Goal: Transaction & Acquisition: Obtain resource

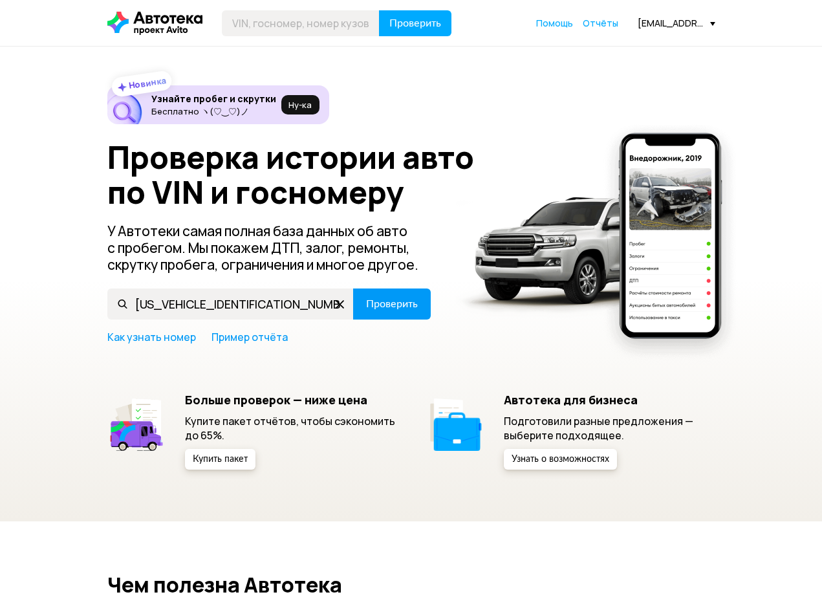
type input "[US_VEHICLE_IDENTIFICATION_NUMBER]"
click at [373, 301] on span "Проверить" at bounding box center [392, 304] width 52 height 10
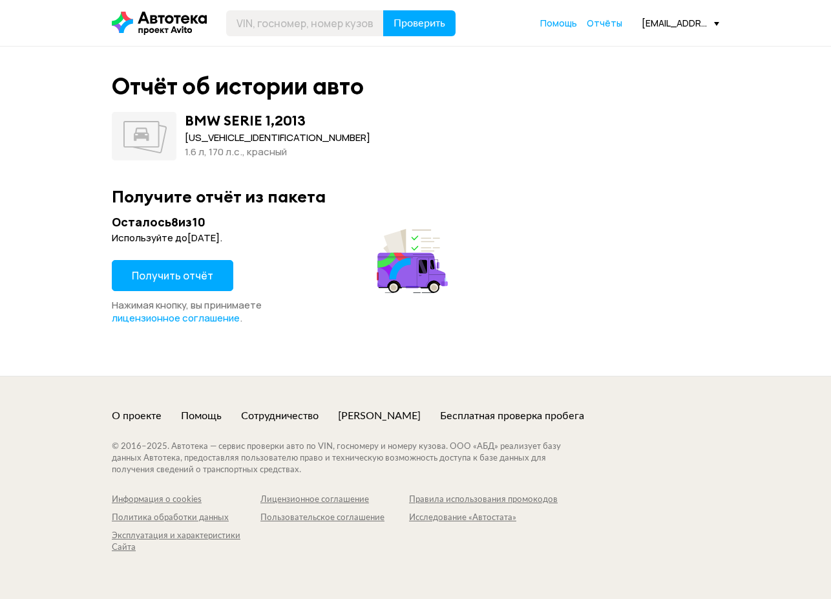
click at [191, 274] on span "Получить отчёт" at bounding box center [172, 275] width 81 height 14
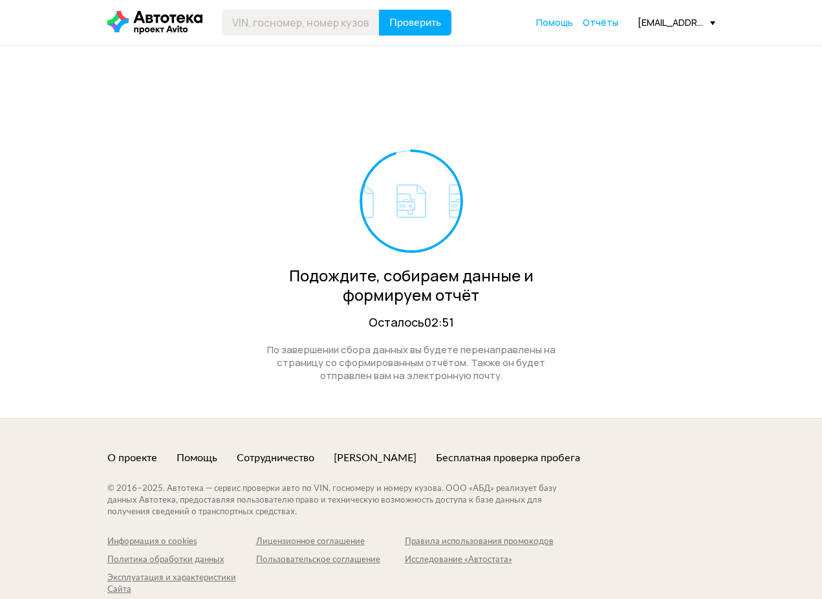
scroll to position [43, 0]
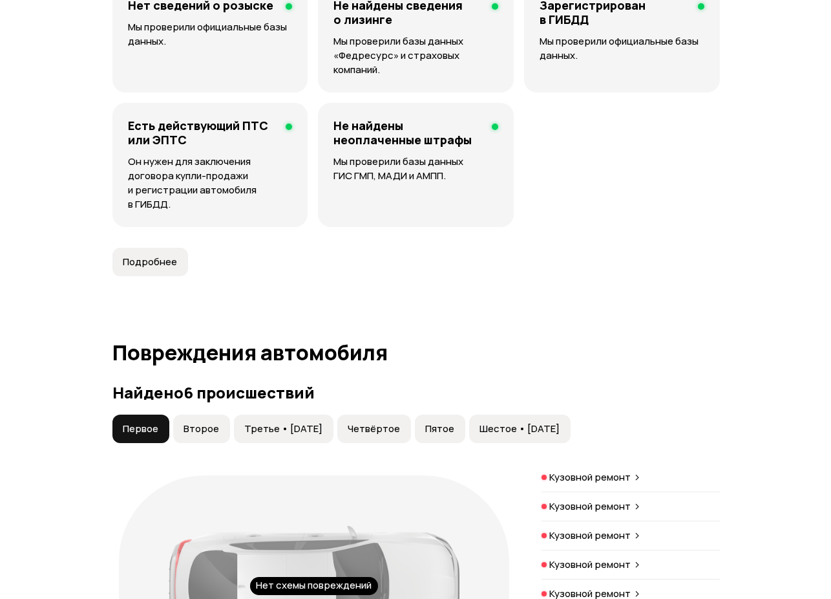
scroll to position [1422, 0]
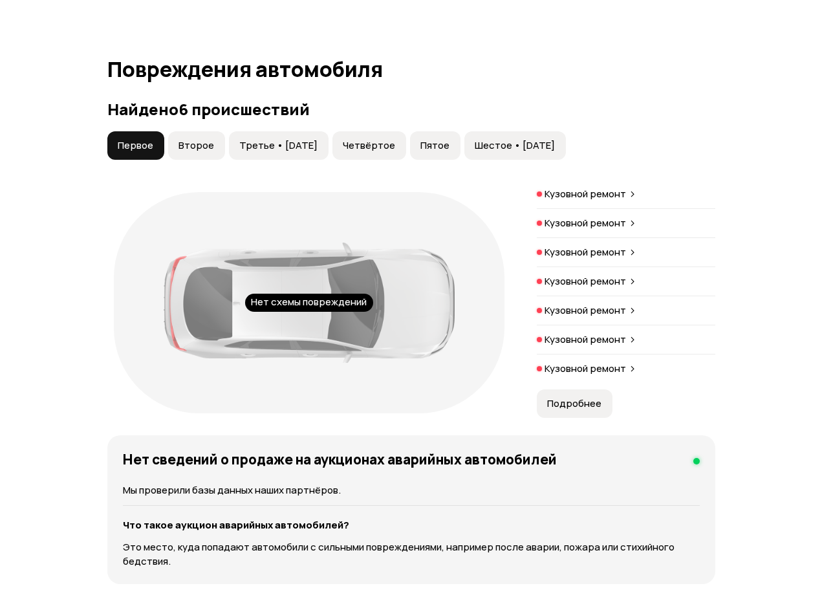
click at [196, 152] on span "Второе" at bounding box center [196, 145] width 36 height 13
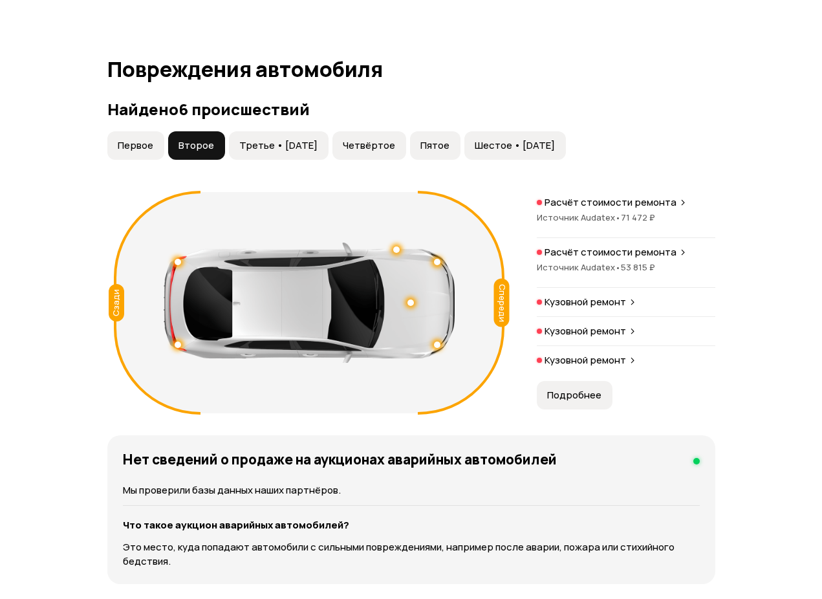
click at [116, 321] on div "Сзади" at bounding box center [117, 302] width 16 height 37
click at [613, 308] on p "Кузовной ремонт" at bounding box center [584, 301] width 81 height 13
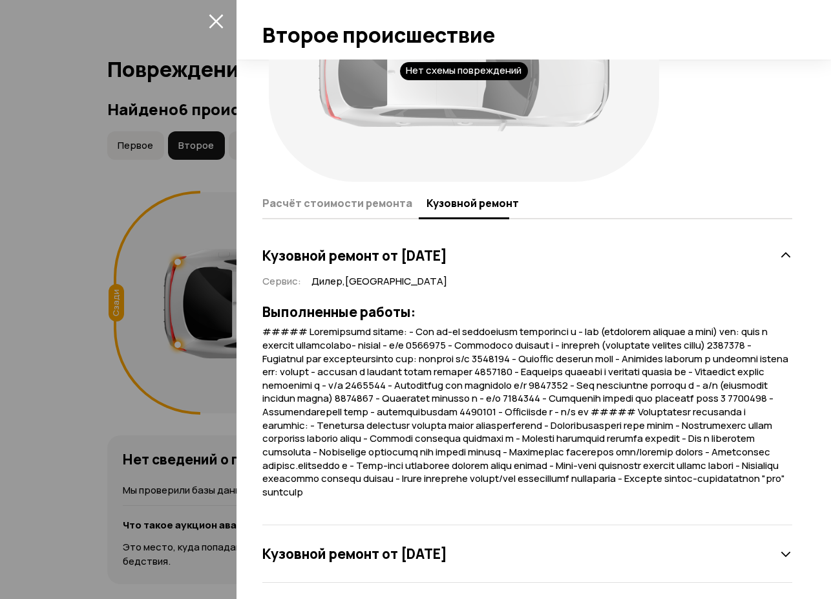
scroll to position [129, 0]
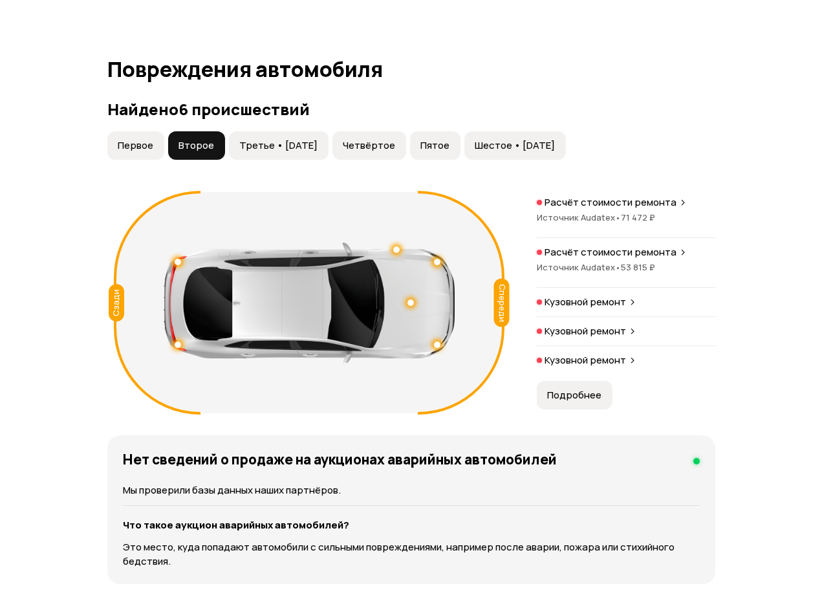
click at [589, 223] on span "Источник Audatex •" at bounding box center [578, 217] width 84 height 12
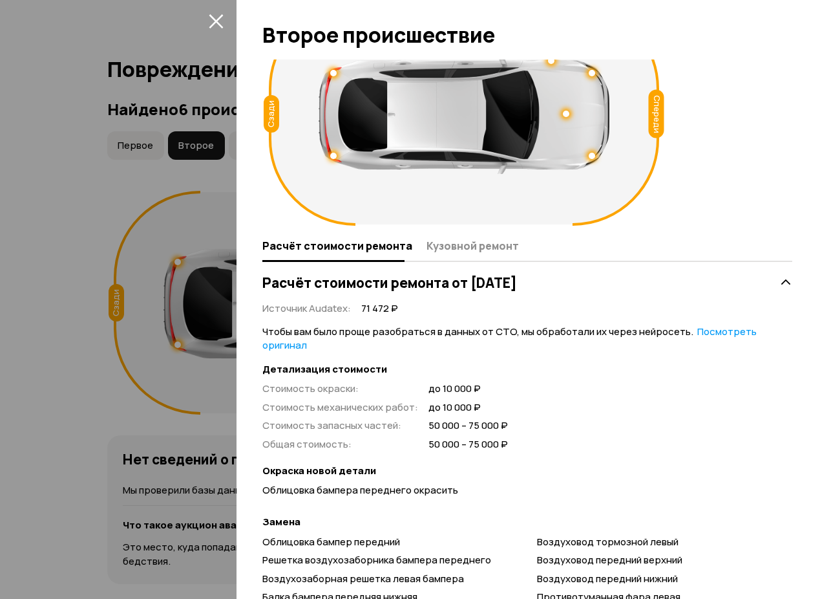
scroll to position [65, 0]
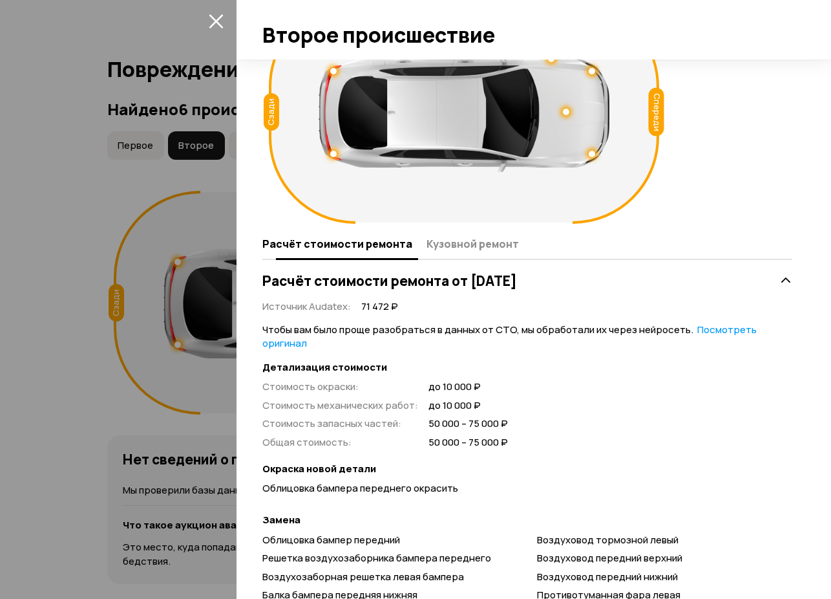
click at [469, 240] on span "Кузовной ремонт" at bounding box center [473, 243] width 92 height 13
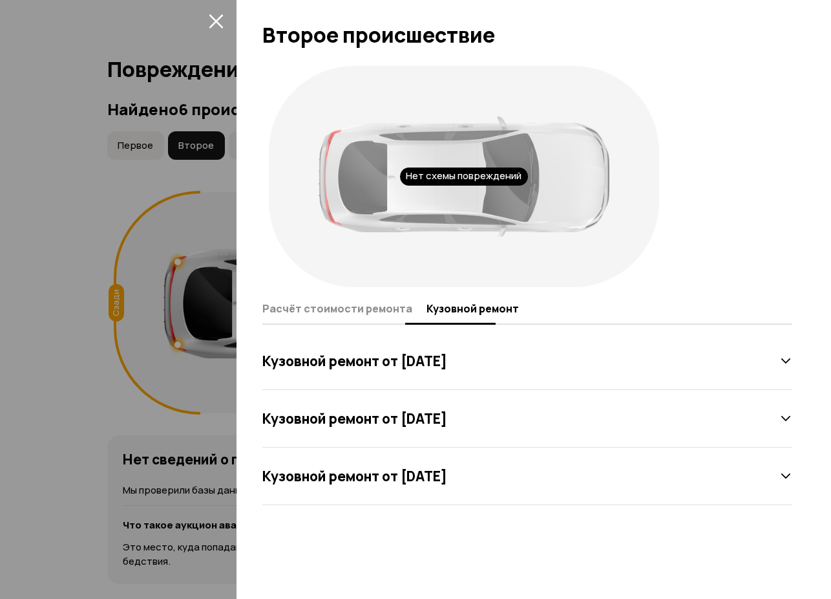
click at [336, 306] on span "Расчёт стоимости ремонта" at bounding box center [337, 308] width 150 height 13
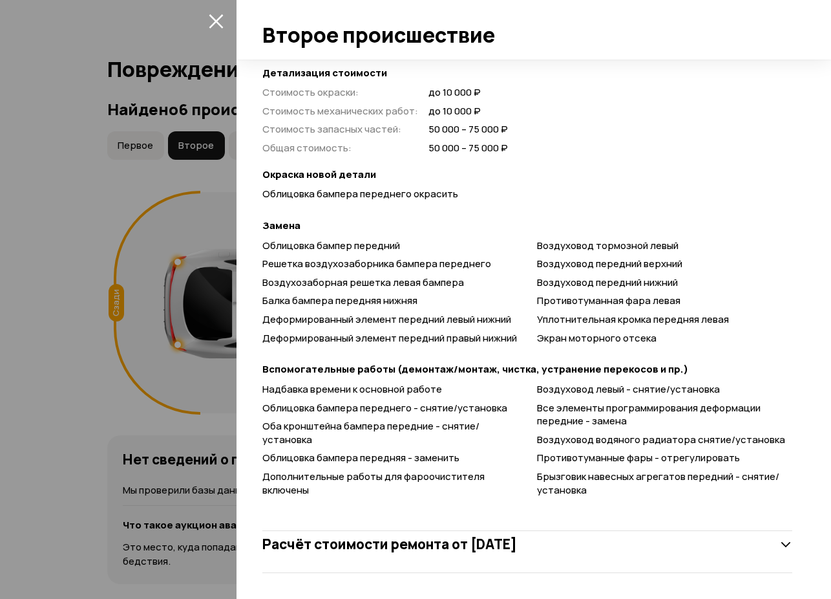
scroll to position [367, 0]
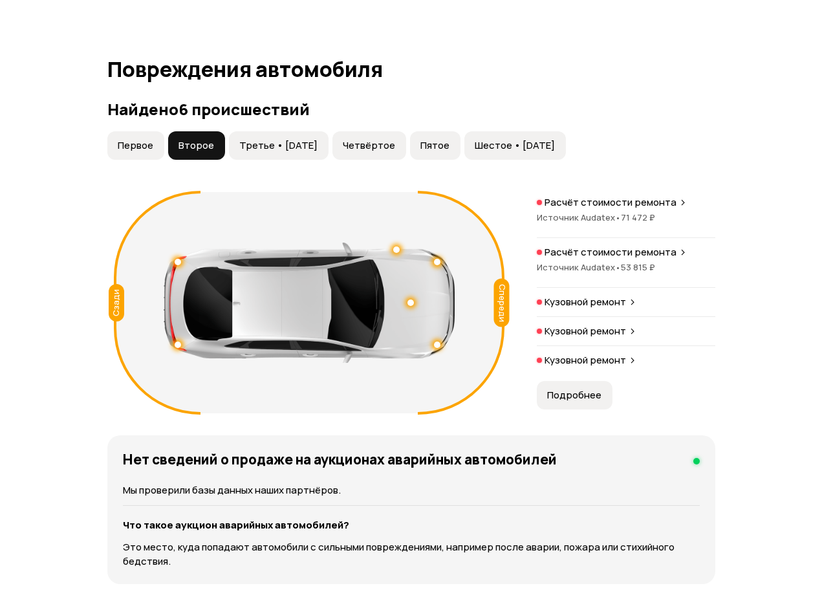
click at [588, 365] on p "Кузовной ремонт" at bounding box center [584, 360] width 81 height 13
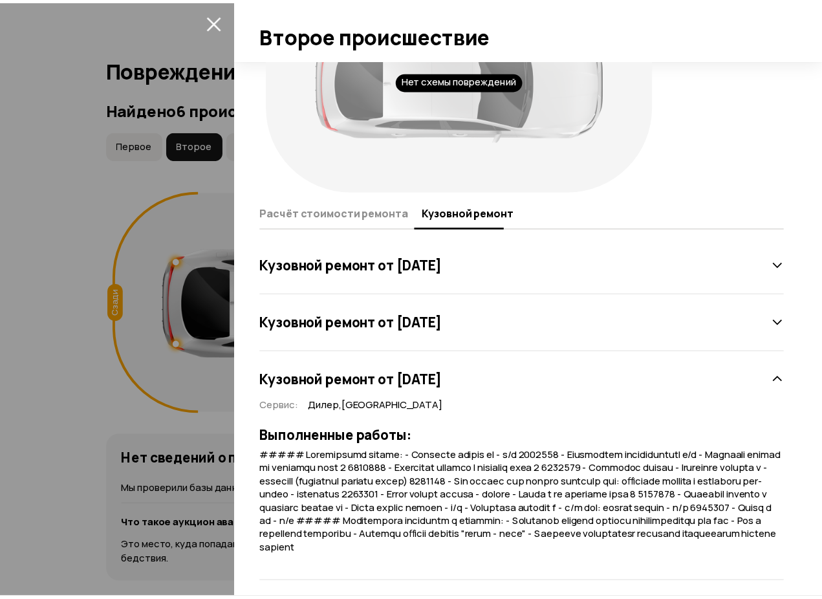
scroll to position [106, 0]
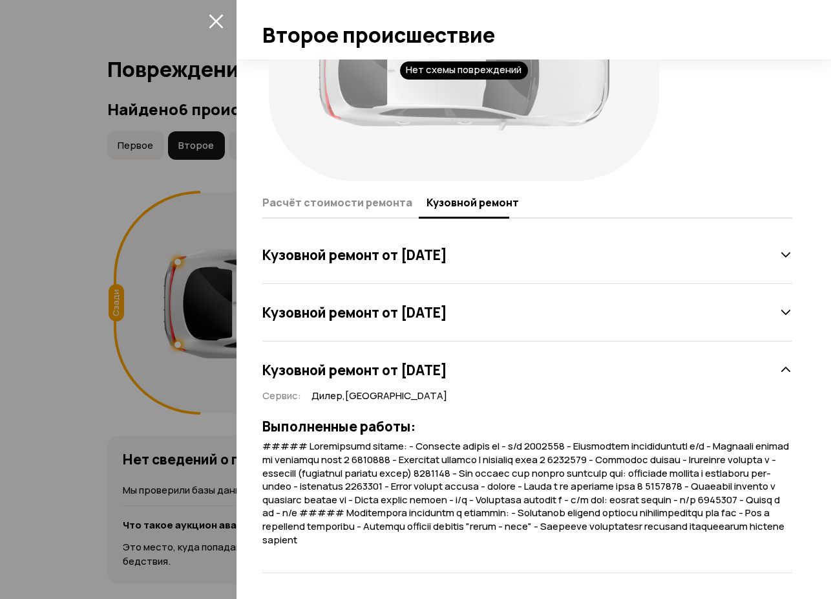
click at [486, 199] on span "Кузовной ремонт" at bounding box center [473, 202] width 92 height 13
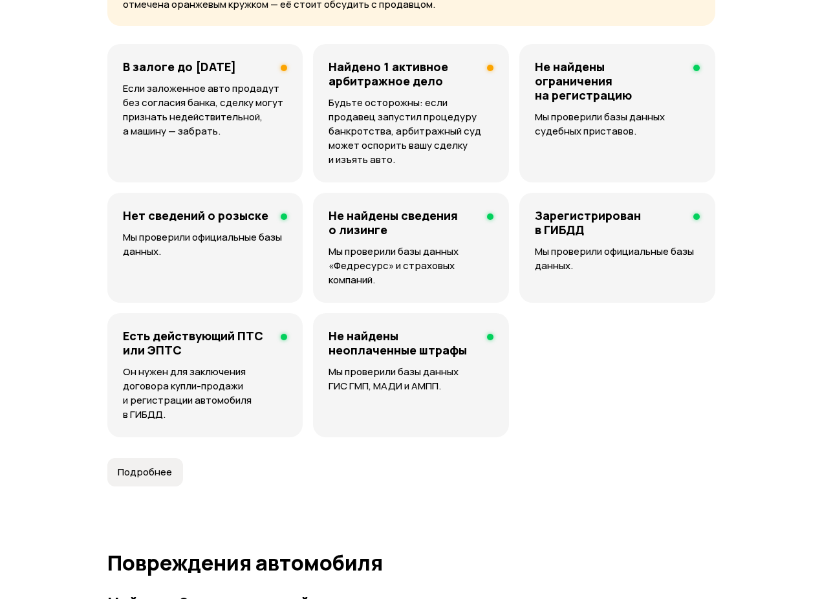
scroll to position [905, 0]
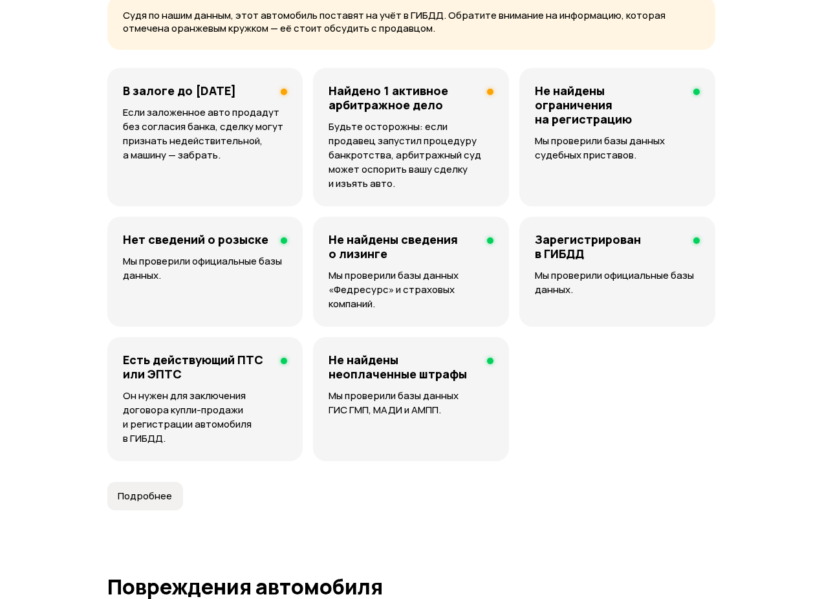
click at [383, 411] on p "Мы проверили базы данных ГИС ГМП, МАДИ и АМПП." at bounding box center [410, 402] width 165 height 28
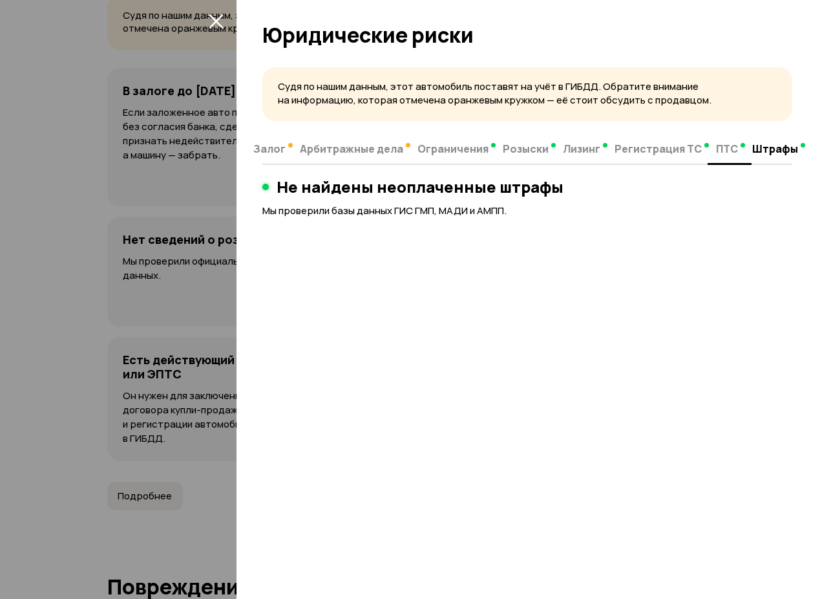
click at [346, 140] on button "Арбитражные дела" at bounding box center [355, 148] width 118 height 25
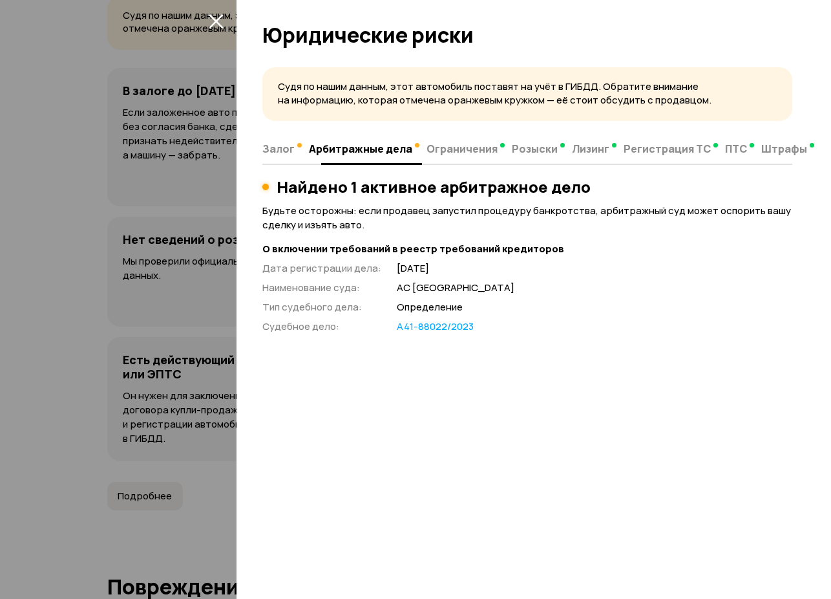
click at [452, 149] on span "Ограничения" at bounding box center [462, 148] width 71 height 13
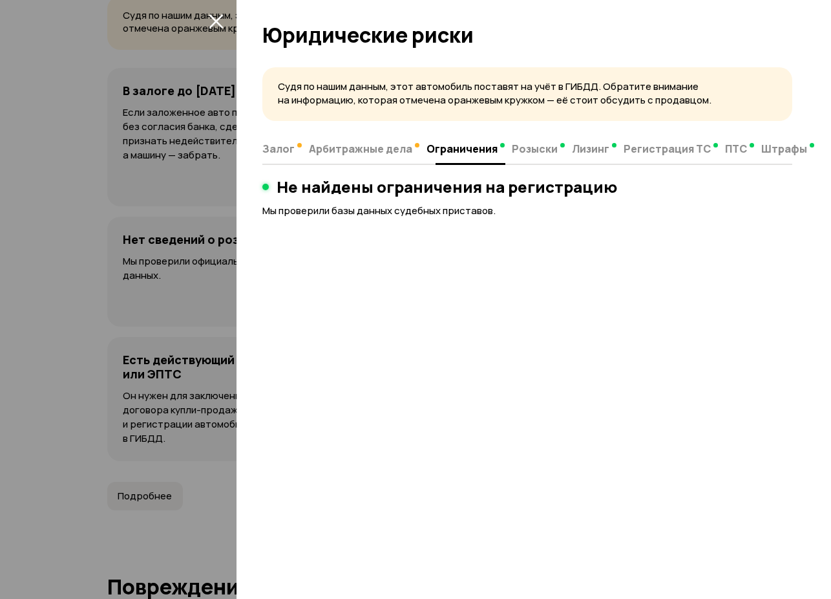
click at [516, 147] on span "Розыски" at bounding box center [535, 148] width 46 height 13
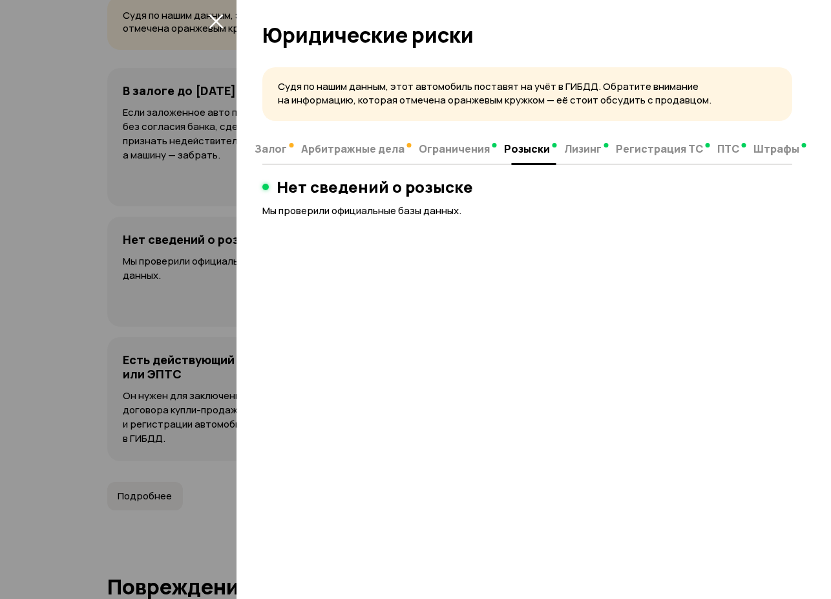
click at [576, 142] on span "Лизинг" at bounding box center [582, 148] width 37 height 13
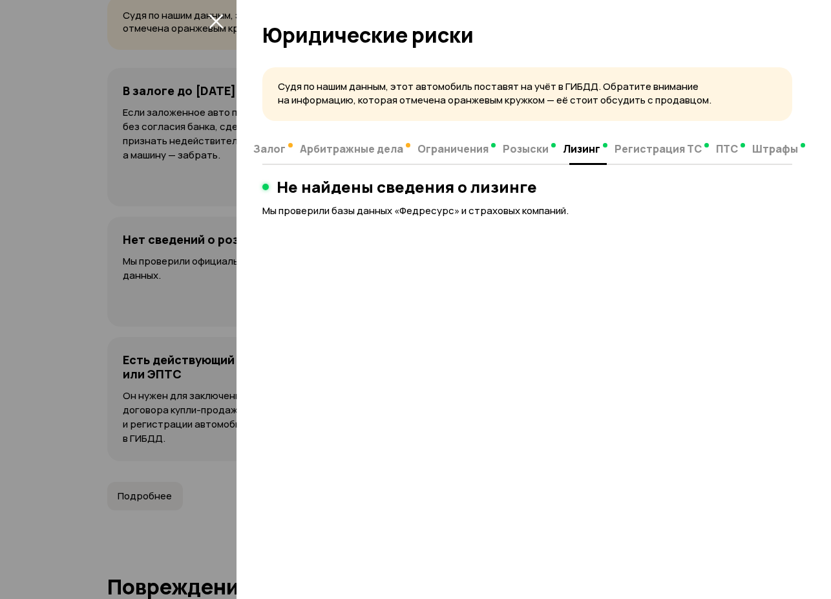
click at [641, 157] on button "Регистрация ТС" at bounding box center [661, 148] width 101 height 25
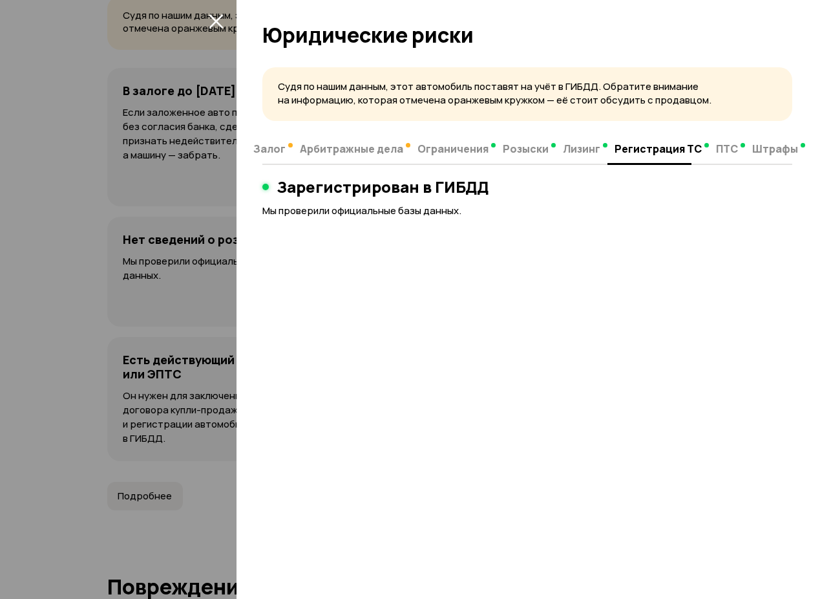
click at [679, 153] on span "Регистрация ТС" at bounding box center [658, 148] width 87 height 13
click at [737, 151] on button "ПТС" at bounding box center [730, 148] width 36 height 25
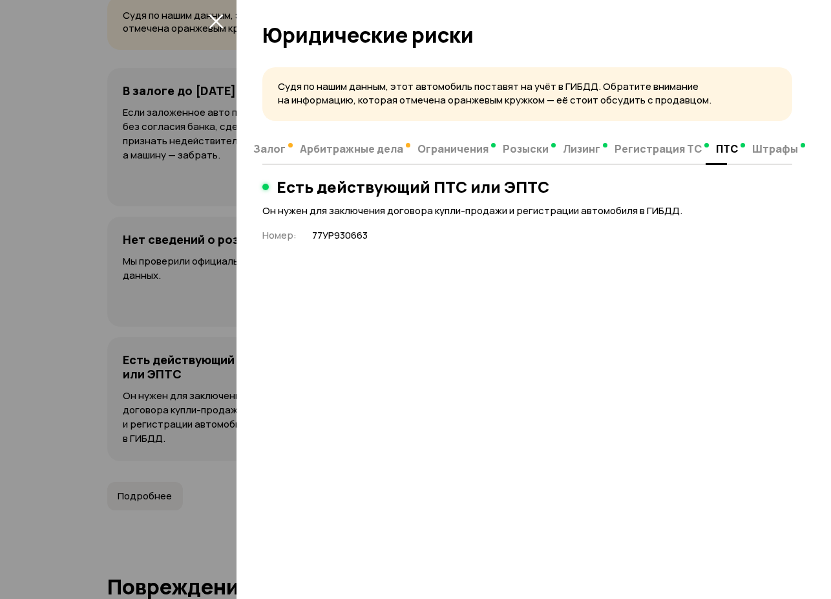
click at [806, 151] on div "Судя по нашим данным, этот автомобиль поставят на учёт в ГИБДД. Обратите вниман…" at bounding box center [534, 328] width 595 height 539
click at [804, 153] on div "Судя по нашим данным, этот автомобиль поставят на учёт в ГИБДД. Обратите вниман…" at bounding box center [534, 328] width 595 height 539
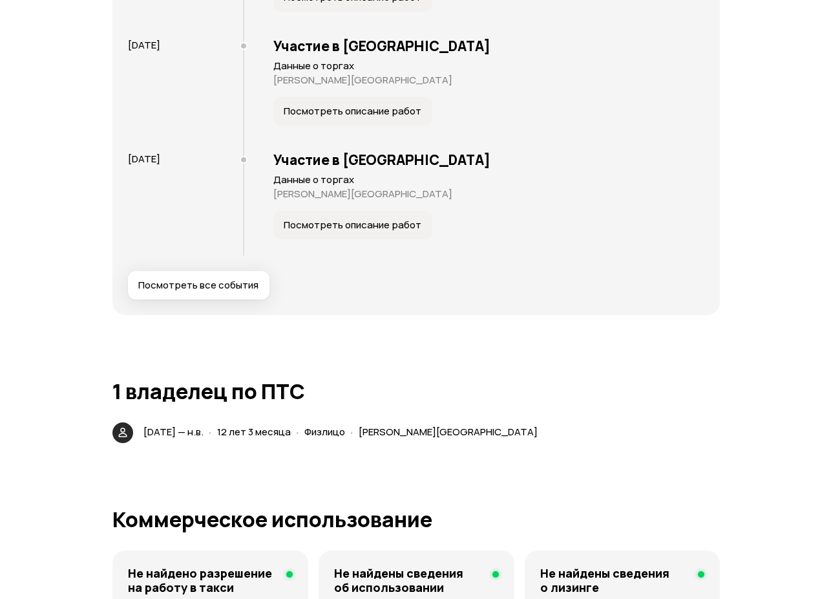
scroll to position [2844, 0]
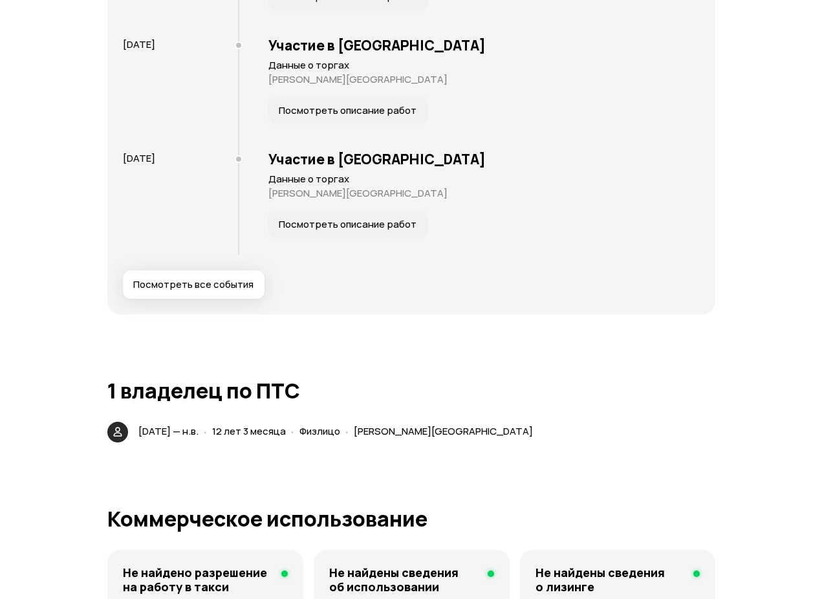
click at [213, 291] on span "Посмотреть все события" at bounding box center [193, 284] width 120 height 13
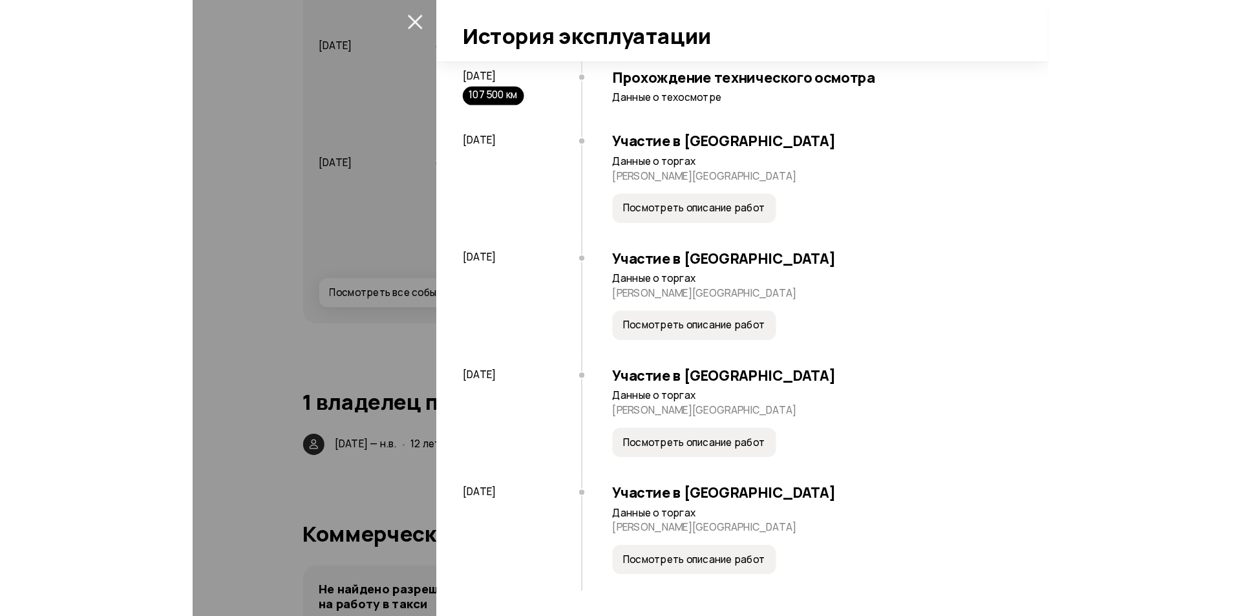
scroll to position [3478, 0]
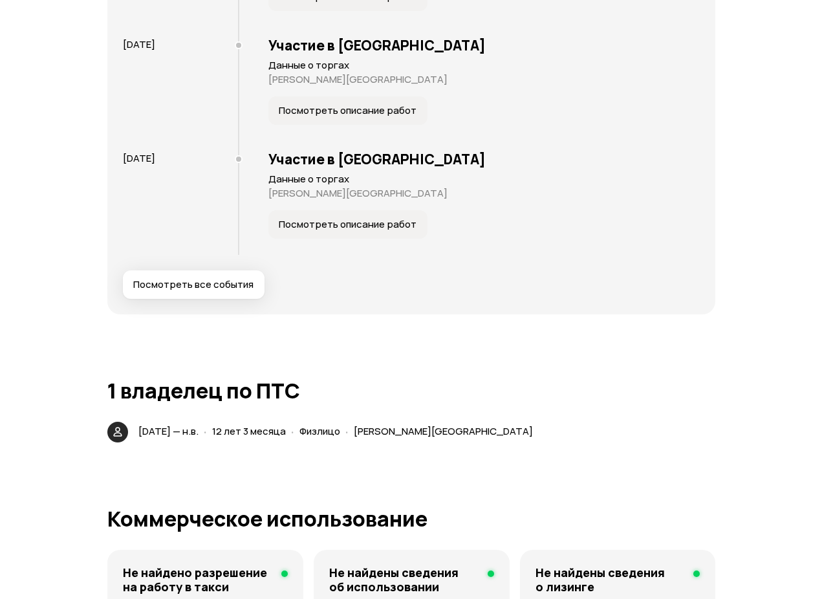
click at [326, 239] on button "Посмотреть описание работ" at bounding box center [347, 224] width 159 height 28
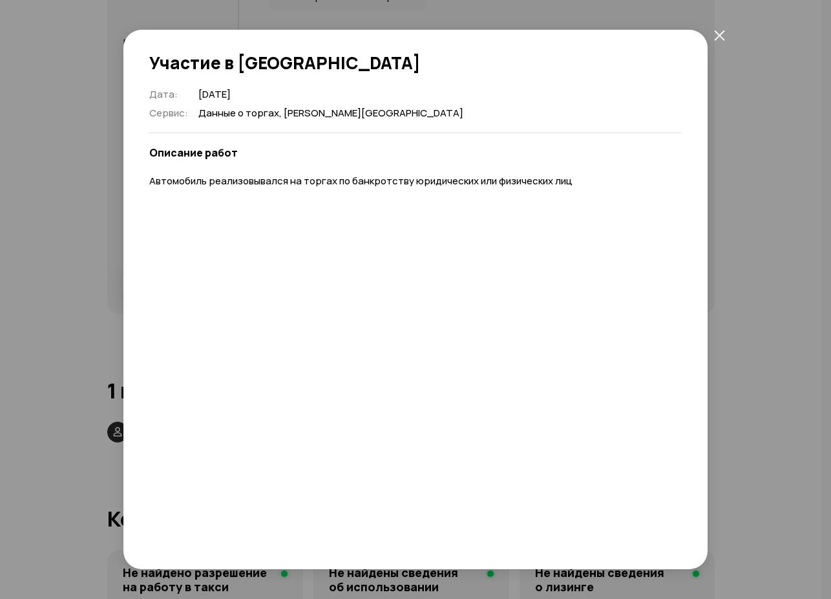
click at [723, 43] on button "закрыть" at bounding box center [719, 34] width 23 height 23
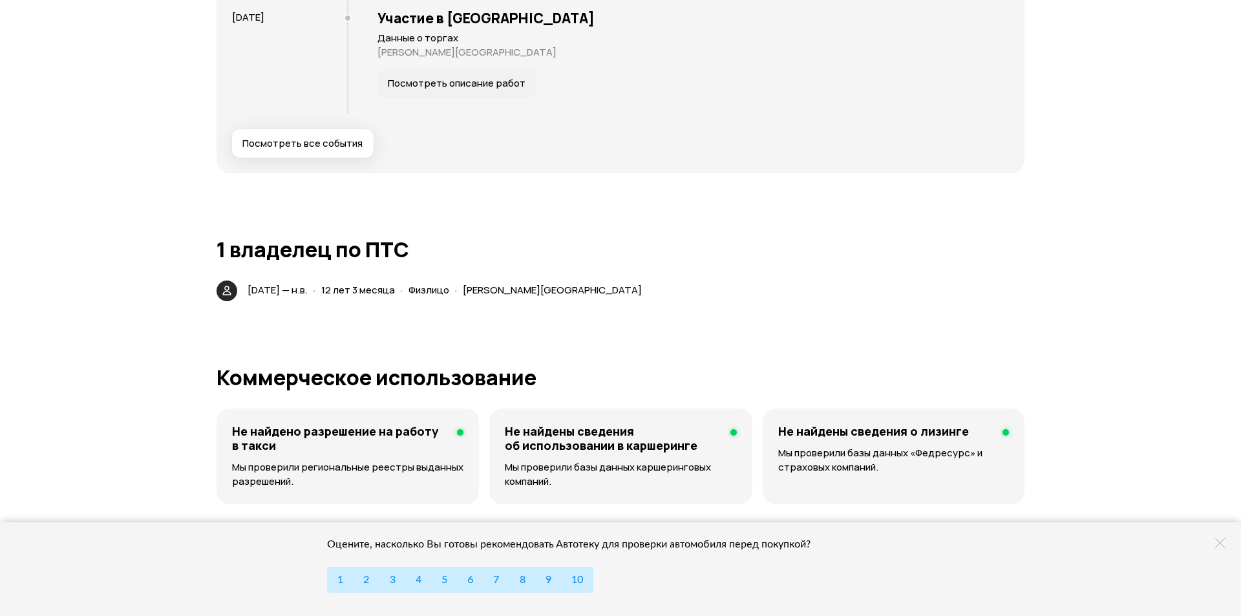
click at [821, 544] on icon at bounding box center [1220, 543] width 10 height 10
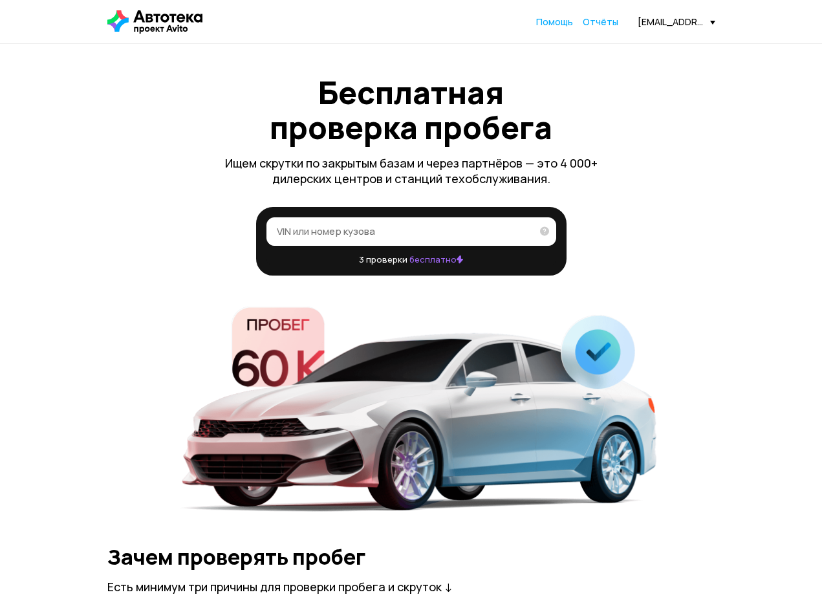
drag, startPoint x: 0, startPoint y: 0, endPoint x: 345, endPoint y: 231, distance: 415.2
click at [345, 231] on input "VIN или номер кузова" at bounding box center [404, 230] width 255 height 13
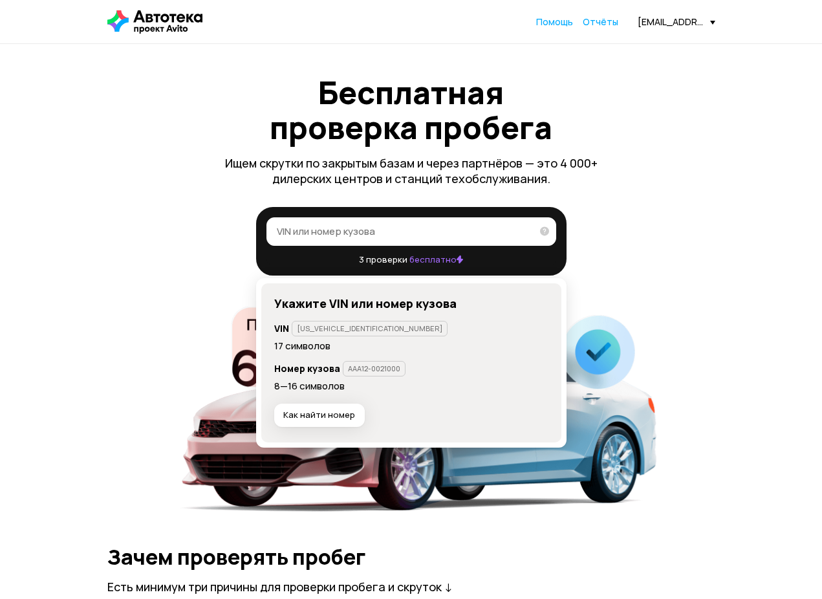
paste input "[US_VEHICLE_IDENTIFICATION_NUMBER]"
type input "[US_VEHICLE_IDENTIFICATION_NUMBER]"
click at [540, 229] on icon at bounding box center [540, 230] width 18 height 26
click at [524, 229] on input "[US_VEHICLE_IDENTIFICATION_NUMBER]" at bounding box center [400, 230] width 247 height 13
